Goal: Task Accomplishment & Management: Manage account settings

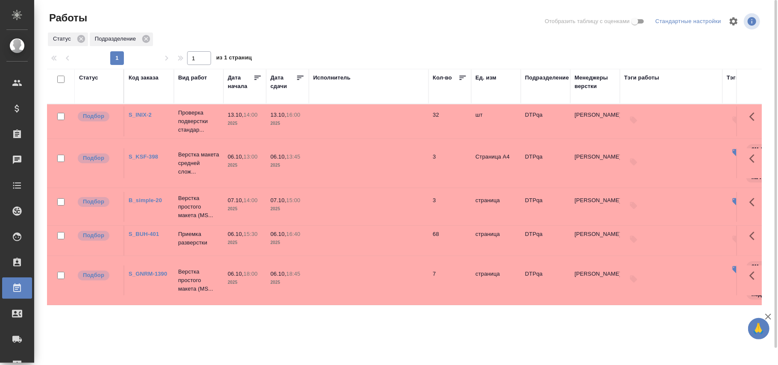
click at [90, 80] on div "Статус" at bounding box center [88, 77] width 19 height 9
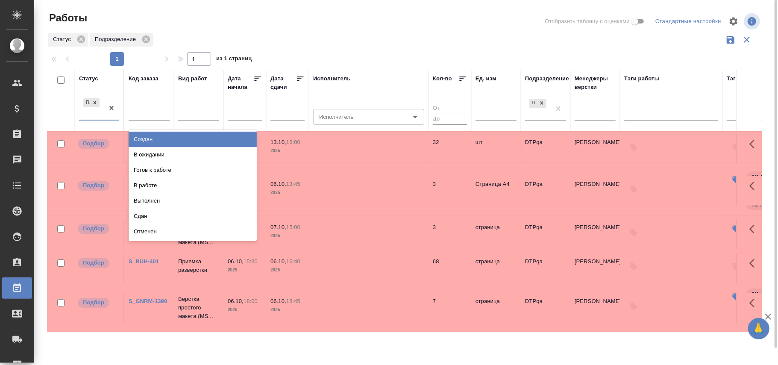
click at [98, 120] on div "Подбор" at bounding box center [91, 108] width 25 height 23
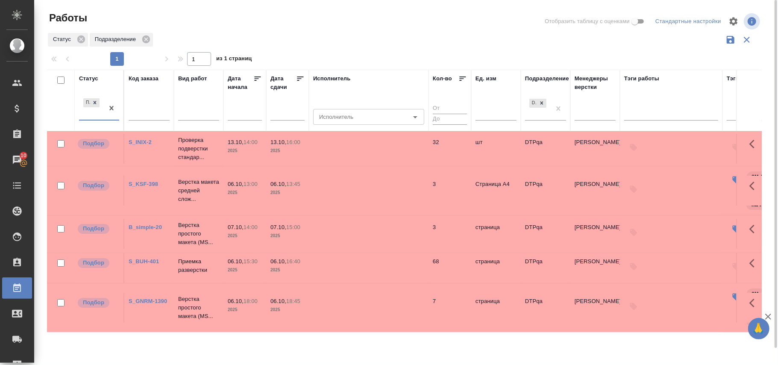
click at [114, 123] on div "0 results available. Select is focused ,type to refine list, press Down to open…" at bounding box center [99, 112] width 40 height 30
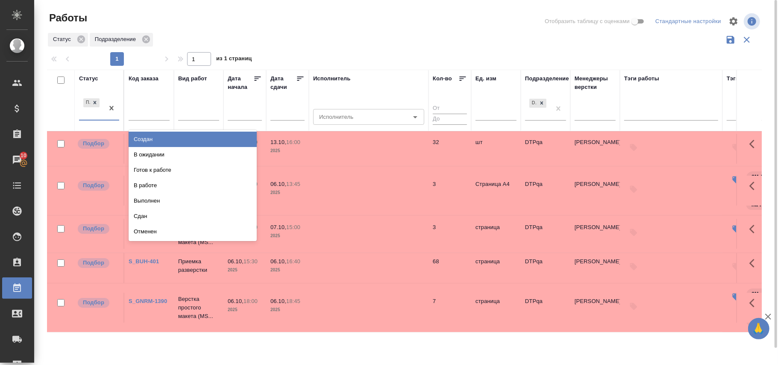
click at [108, 120] on div at bounding box center [111, 108] width 15 height 23
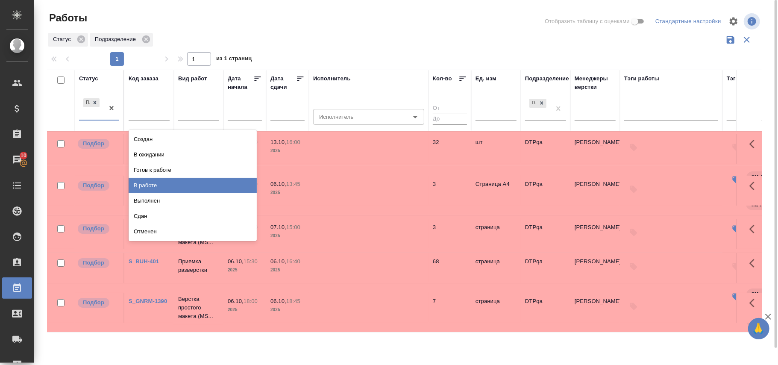
click at [164, 186] on div "В работе" at bounding box center [193, 185] width 128 height 15
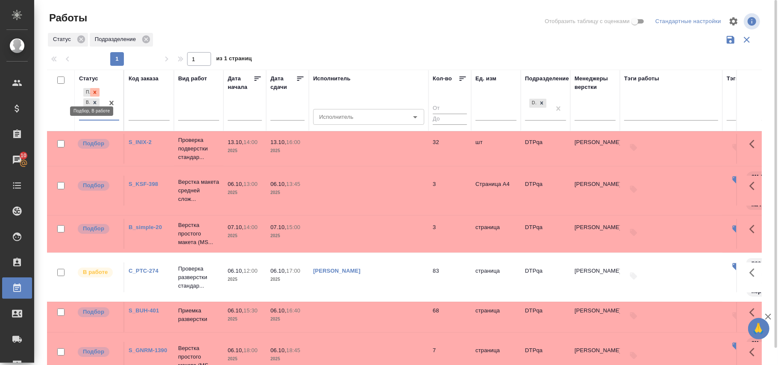
click at [96, 93] on icon at bounding box center [95, 92] width 6 height 6
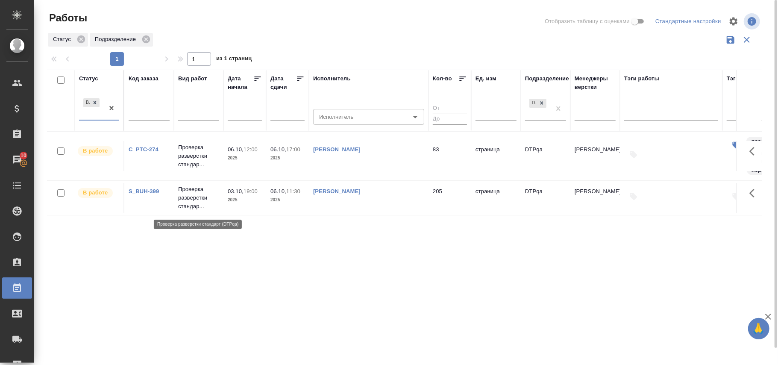
click at [196, 205] on p "Проверка разверстки стандар..." at bounding box center [198, 198] width 41 height 26
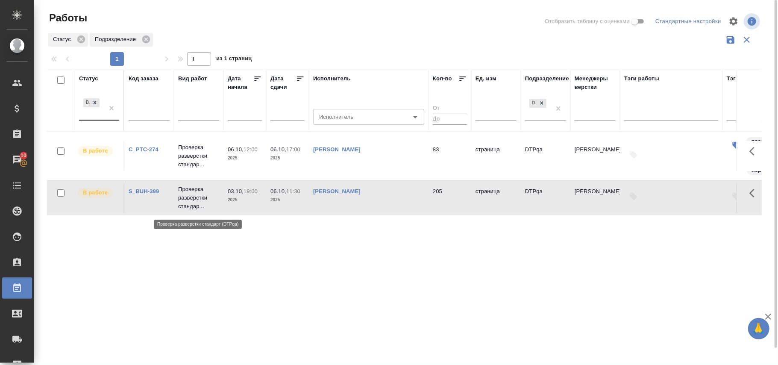
click at [196, 205] on p "Проверка разверстки стандар..." at bounding box center [198, 198] width 41 height 26
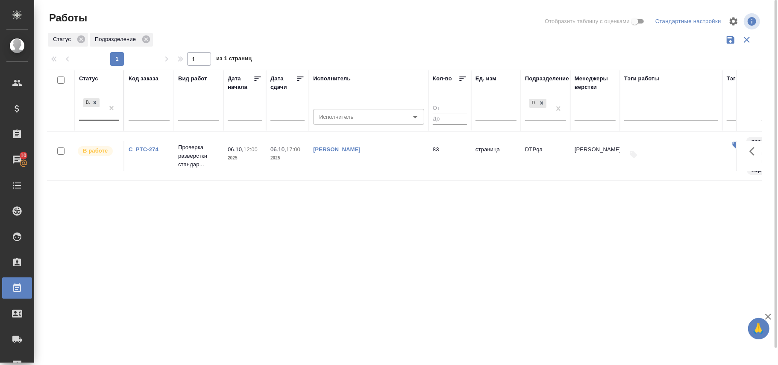
click at [91, 120] on div "В работе" at bounding box center [91, 108] width 25 height 23
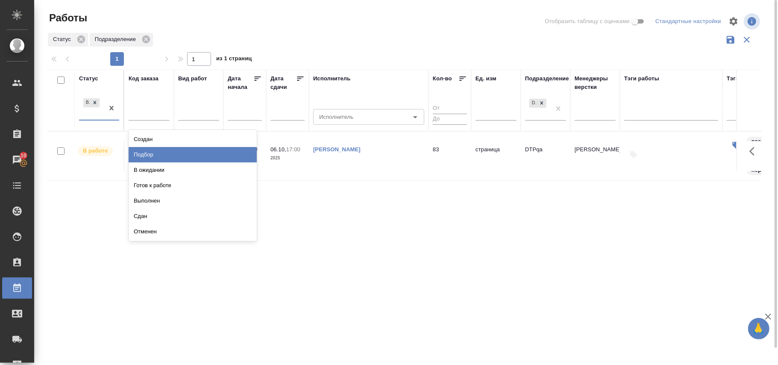
click at [141, 157] on div "Подбор" at bounding box center [193, 154] width 128 height 15
click at [141, 157] on td "C_PTC-274" at bounding box center [149, 156] width 50 height 30
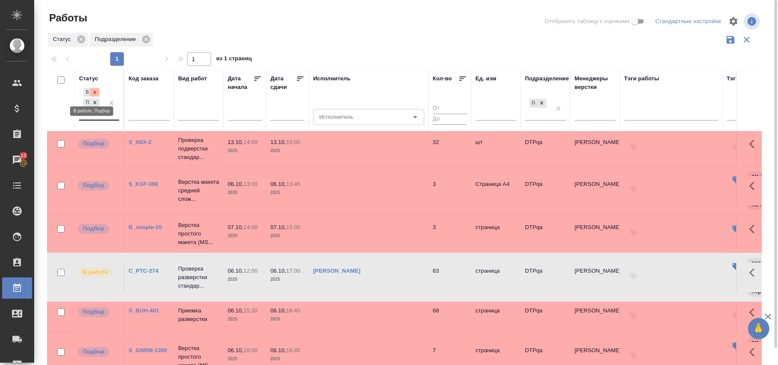
click at [94, 91] on icon at bounding box center [95, 92] width 6 height 6
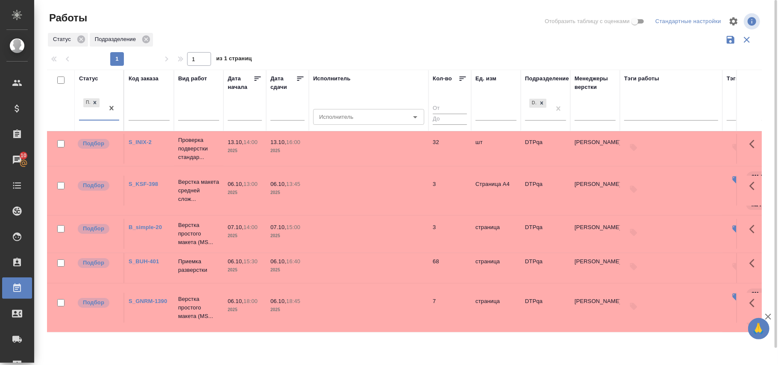
click at [88, 120] on div "Подбор" at bounding box center [91, 108] width 25 height 23
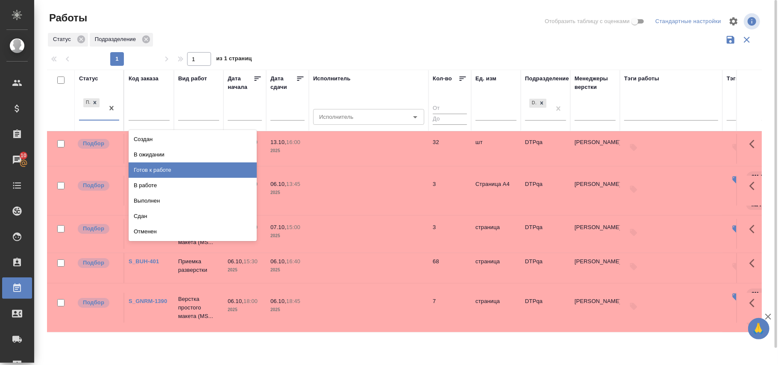
click at [149, 171] on div "Готов к работе" at bounding box center [193, 169] width 128 height 15
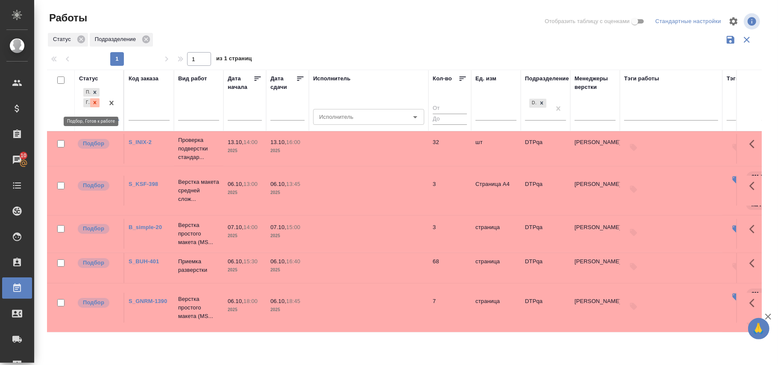
click at [94, 104] on icon at bounding box center [95, 102] width 3 height 3
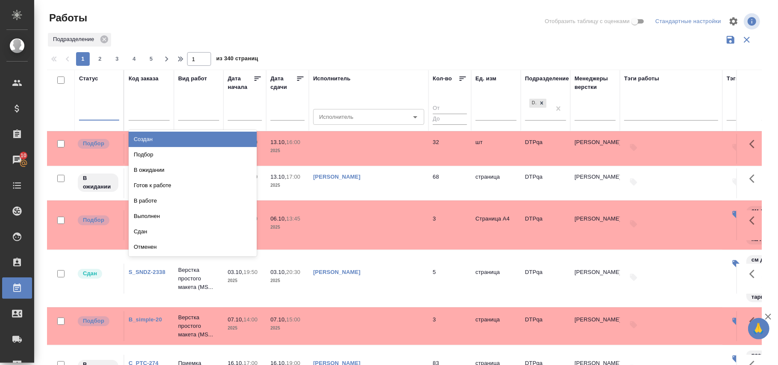
click at [98, 120] on div at bounding box center [99, 112] width 40 height 16
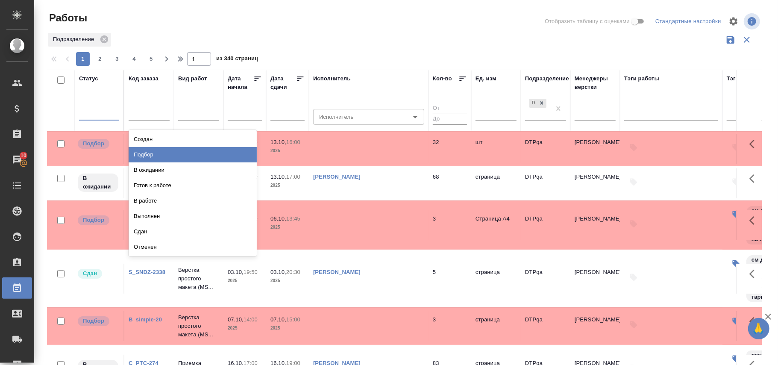
click at [137, 155] on div "Подбор" at bounding box center [193, 154] width 128 height 15
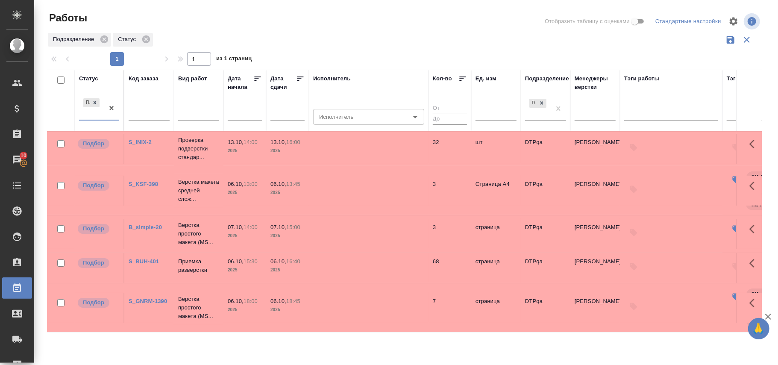
click at [82, 78] on div "Статус" at bounding box center [88, 78] width 19 height 9
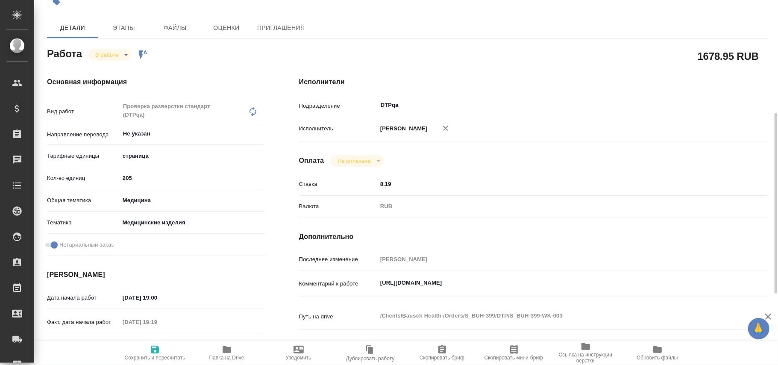
scroll to position [114, 0]
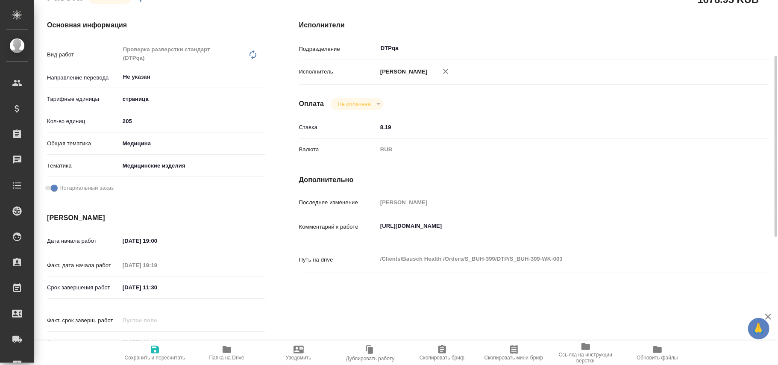
click at [378, 232] on textarea "https://tera.awatera.com/Work/68dd0751d5c03ed4a020f5f7/" at bounding box center [553, 226] width 352 height 15
click at [576, 234] on textarea "https://tera.awatera.com/Work/68dd0751d5c03ed4a020f5f7/" at bounding box center [553, 226] width 351 height 15
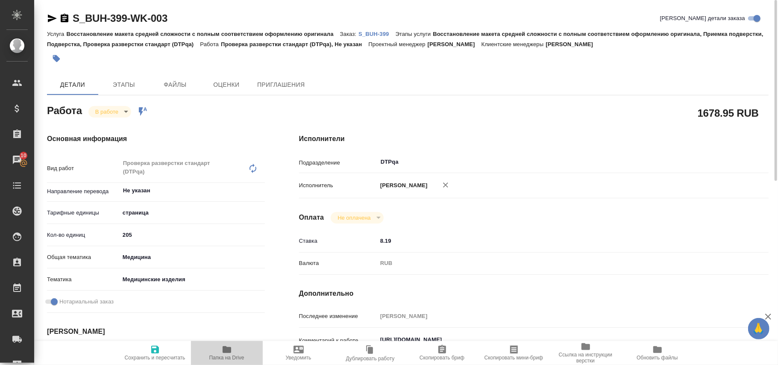
click at [220, 354] on span "Папка на Drive" at bounding box center [226, 357] width 35 height 6
click at [122, 114] on body "🙏 .cls-1 fill:#fff; AWATERA Polushina Alena Клиенты Спецификации Заказы 10 Чаты…" at bounding box center [389, 182] width 778 height 365
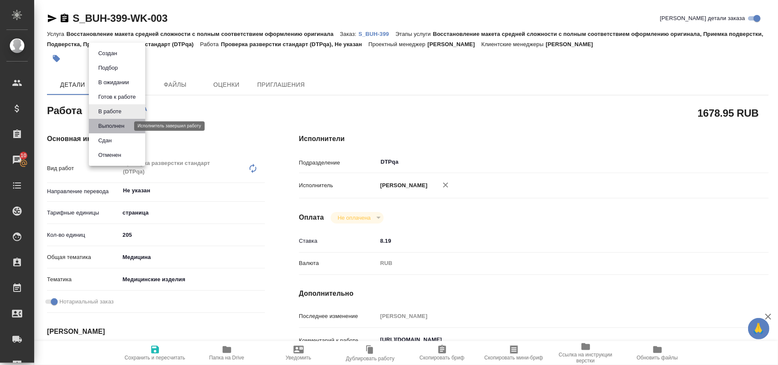
click at [120, 126] on button "Выполнен" at bounding box center [111, 125] width 31 height 9
click at [120, 126] on div "Основная информация Вид работ Проверка разверстки стандарт (DTPqa) x ​ Направле…" at bounding box center [156, 303] width 252 height 373
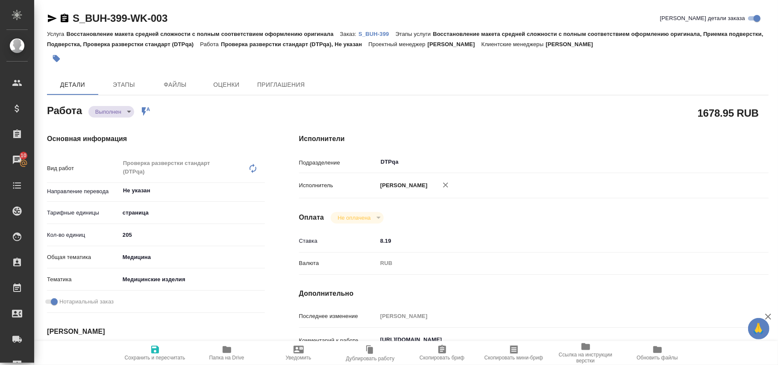
type textarea "x"
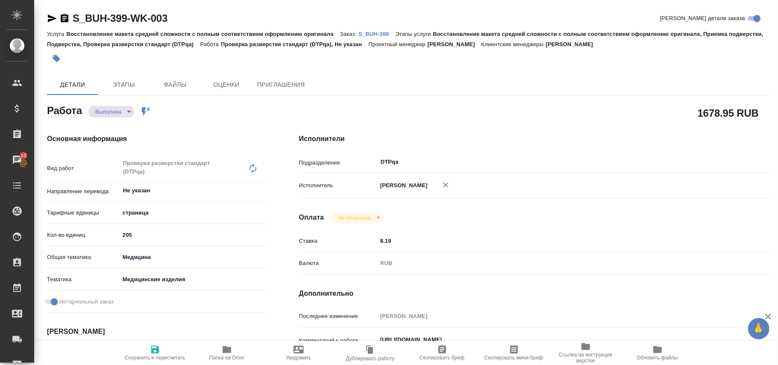
type textarea "x"
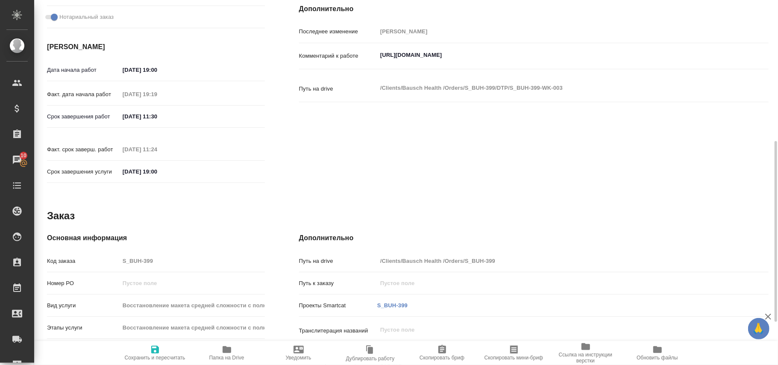
scroll to position [342, 0]
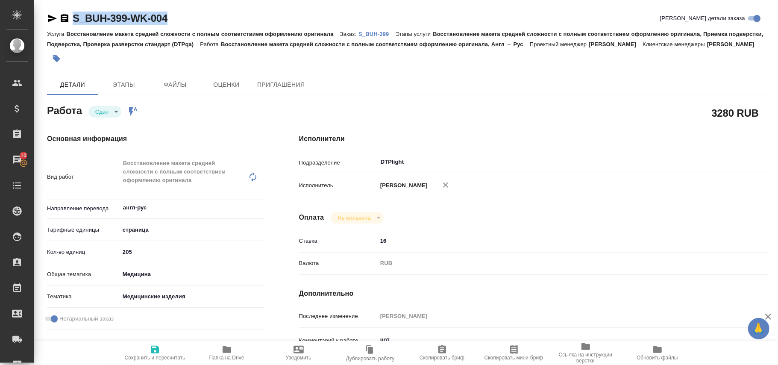
drag, startPoint x: 189, startPoint y: 17, endPoint x: 69, endPoint y: 21, distance: 120.1
click at [69, 21] on div "S_BUH-399-WK-004 Кратко детали заказа" at bounding box center [407, 19] width 721 height 14
copy link "S_BUH-399-WK-004"
click at [64, 18] on icon "button" at bounding box center [65, 18] width 8 height 9
copy link "S_BUH-399-WK-004"
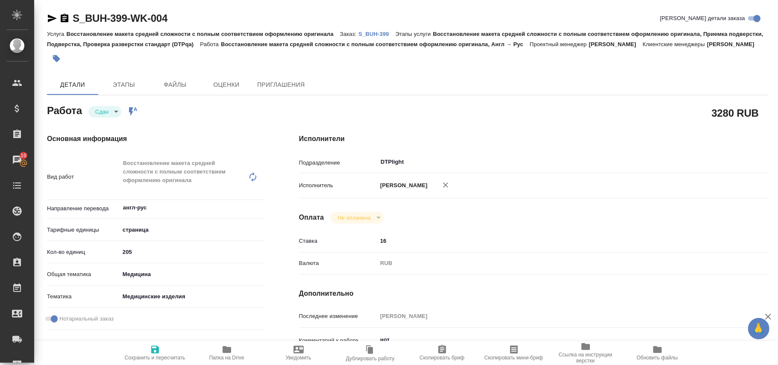
click at [385, 35] on p "S_BUH-399" at bounding box center [376, 34] width 37 height 6
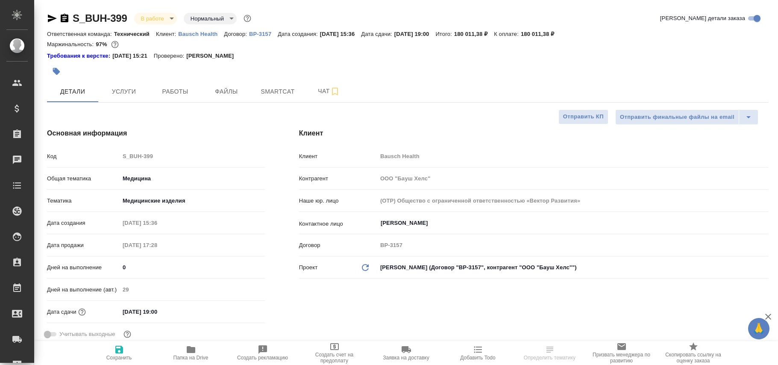
select select "RU"
click at [185, 91] on span "Работы" at bounding box center [175, 91] width 41 height 11
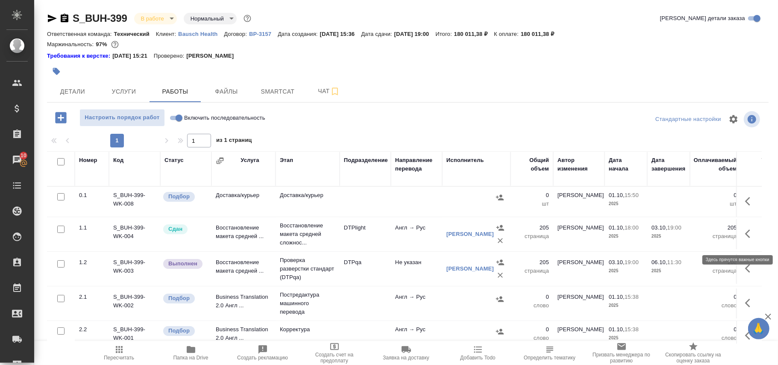
click at [745, 237] on icon "button" at bounding box center [750, 233] width 10 height 10
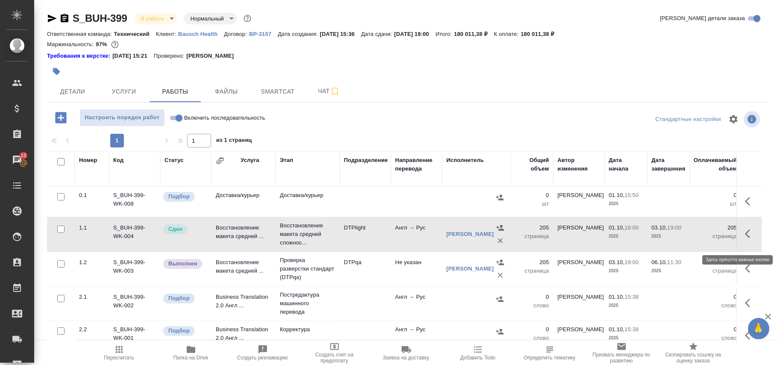
click at [745, 237] on icon "button" at bounding box center [750, 233] width 10 height 10
click at [668, 237] on icon "button" at bounding box center [672, 232] width 9 height 9
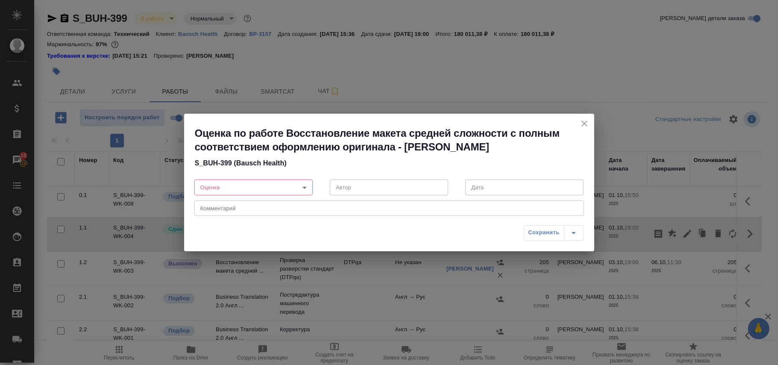
click at [303, 187] on body "🙏 .cls-1 fill:#fff; AWATERA Polushina Alena Клиенты Спецификации Заказы 10 Чаты…" at bounding box center [389, 182] width 778 height 365
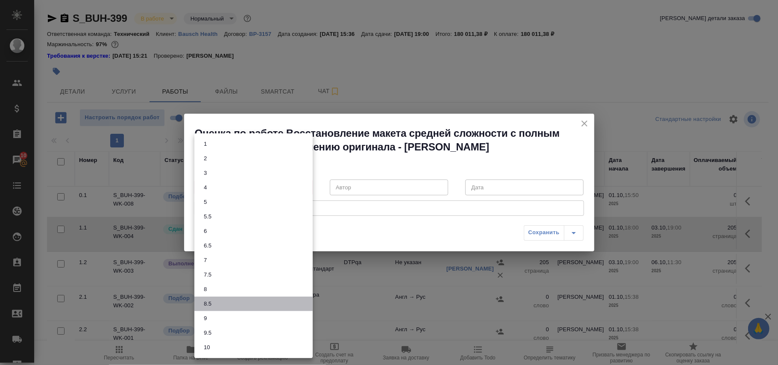
click at [211, 303] on button "8.5" at bounding box center [207, 303] width 13 height 9
type input "8.5"
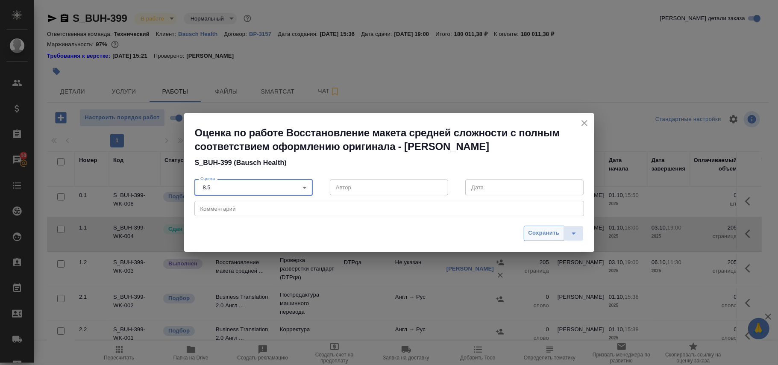
click at [544, 236] on span "Сохранить" at bounding box center [543, 233] width 31 height 10
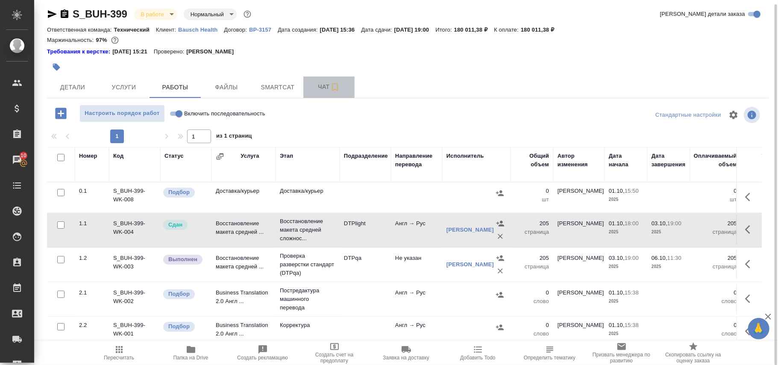
click at [313, 86] on span "Чат" at bounding box center [328, 87] width 41 height 11
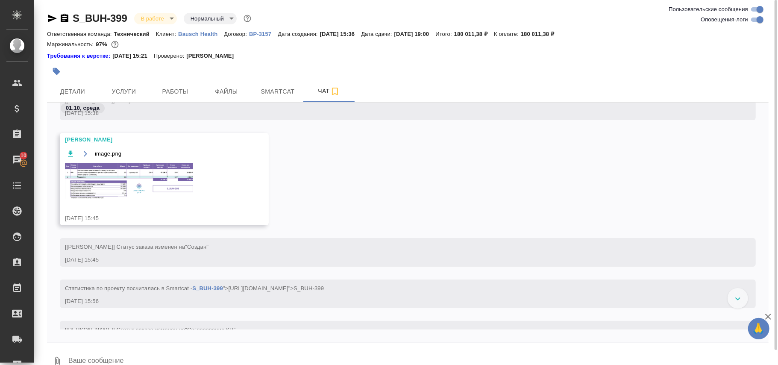
scroll to position [237, 0]
